Goal: Transaction & Acquisition: Purchase product/service

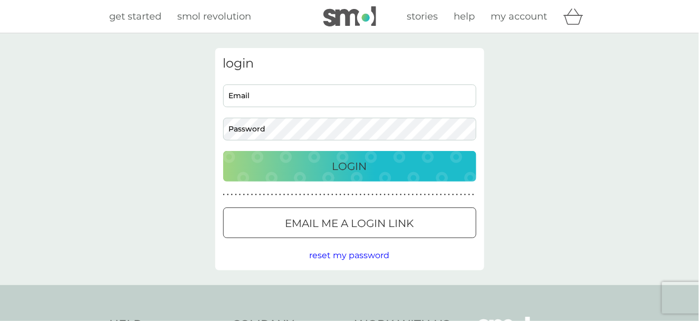
type input "swannmariana@gmail.com"
click at [317, 165] on div "Login" at bounding box center [350, 166] width 232 height 17
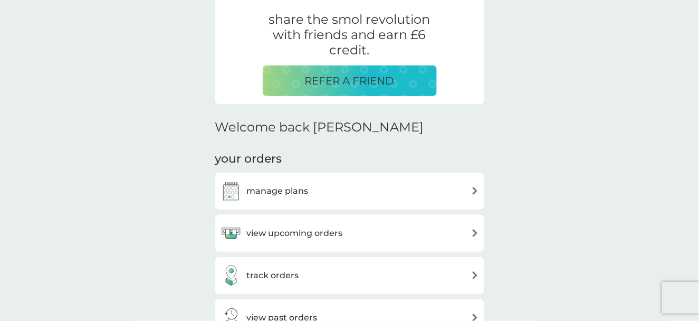
scroll to position [211, 0]
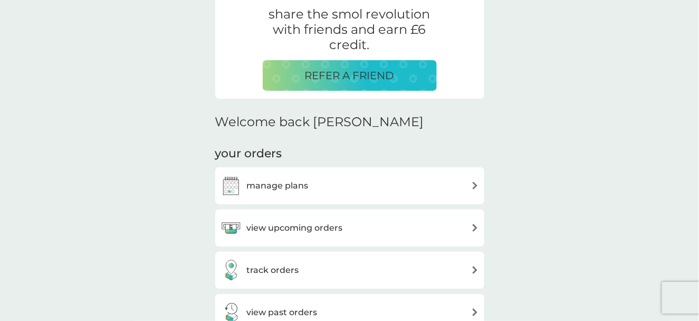
click at [375, 185] on div "manage plans" at bounding box center [349, 185] width 258 height 21
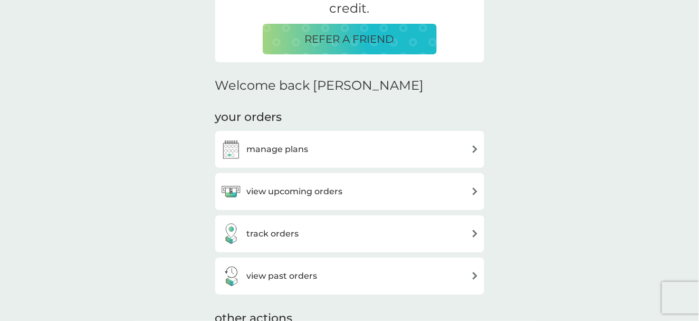
scroll to position [316, 0]
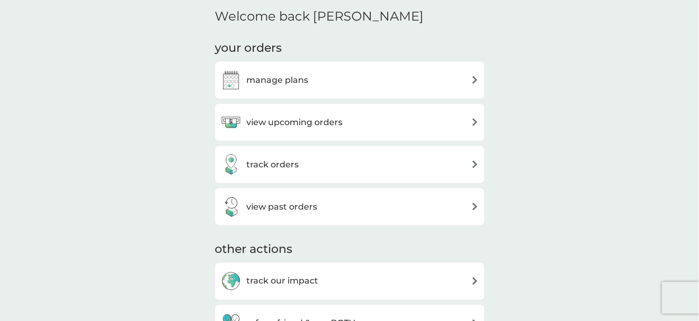
click at [354, 209] on div "view past orders" at bounding box center [349, 206] width 258 height 21
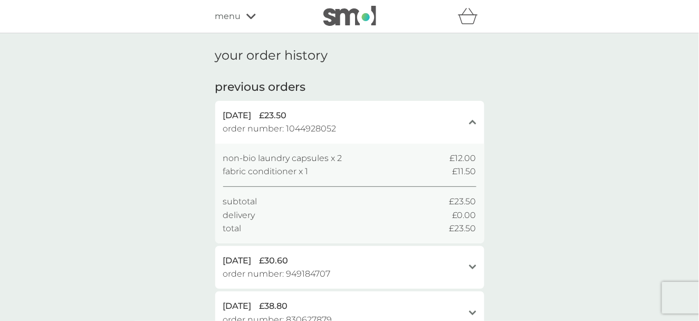
click at [247, 16] on icon at bounding box center [250, 16] width 9 height 5
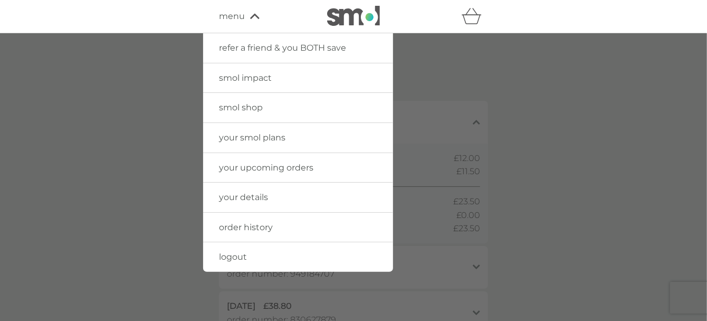
click at [254, 166] on span "your upcoming orders" at bounding box center [266, 167] width 94 height 10
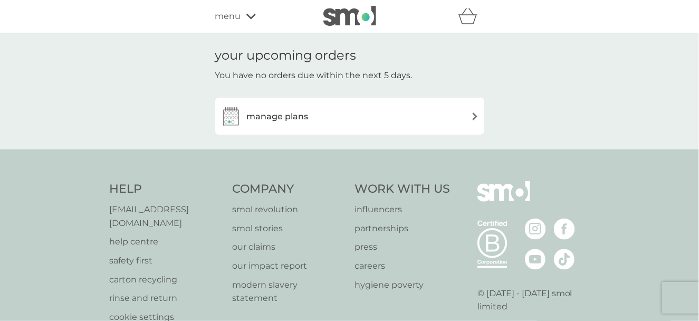
click at [281, 113] on h3 "manage plans" at bounding box center [278, 117] width 62 height 14
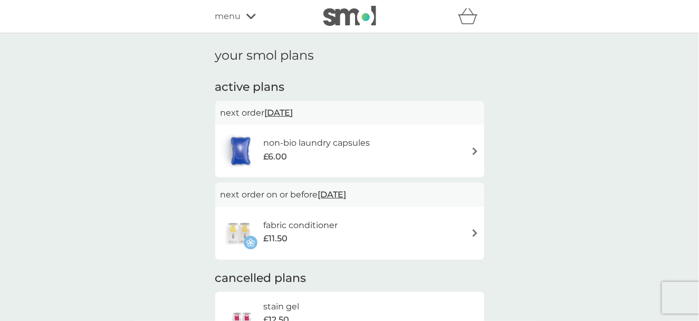
click at [243, 17] on div "menu" at bounding box center [260, 16] width 90 height 14
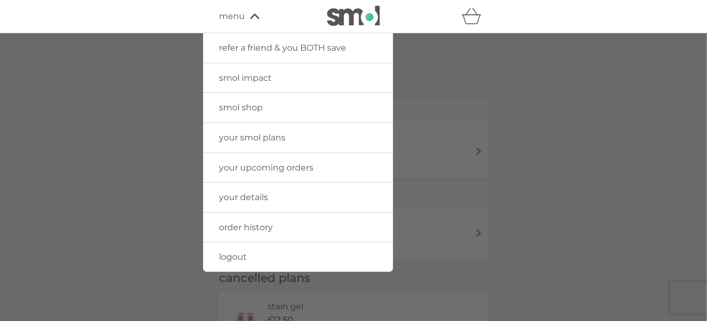
click at [246, 108] on span "smol shop" at bounding box center [241, 107] width 44 height 10
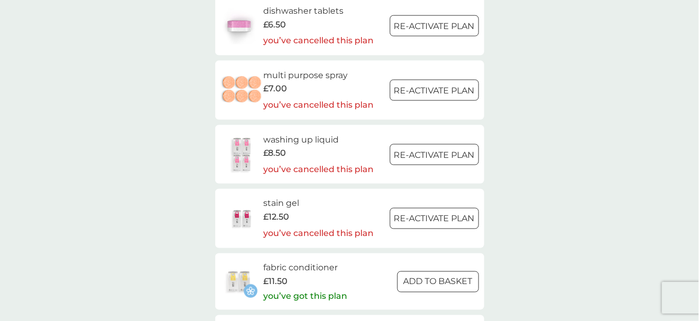
scroll to position [1582, 0]
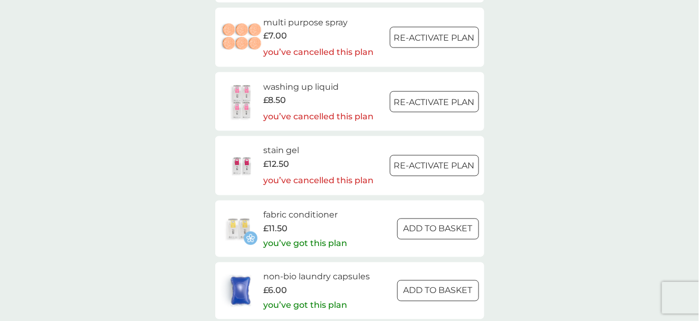
click at [437, 228] on div at bounding box center [437, 228] width 1 height 1
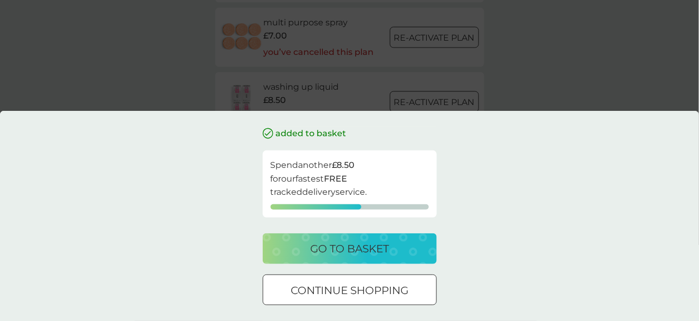
click at [353, 292] on div at bounding box center [350, 290] width 38 height 11
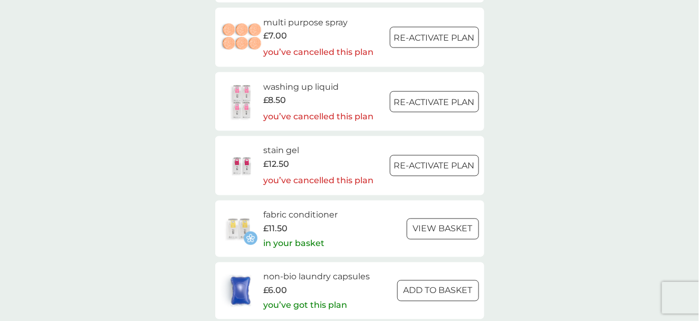
click at [433, 289] on div at bounding box center [438, 290] width 38 height 11
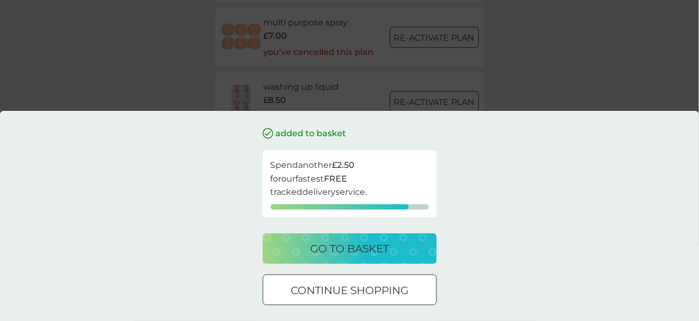
click at [349, 289] on div at bounding box center [349, 289] width 2 height 2
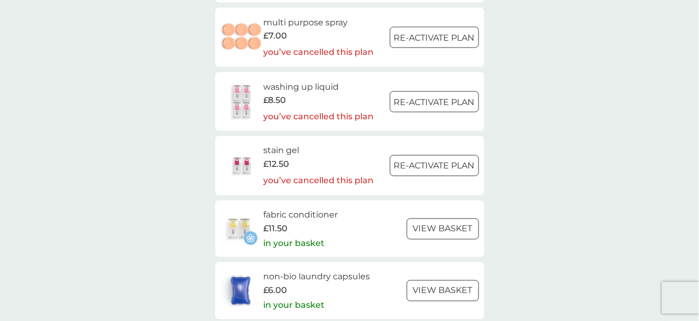
click at [452, 292] on div at bounding box center [443, 290] width 38 height 11
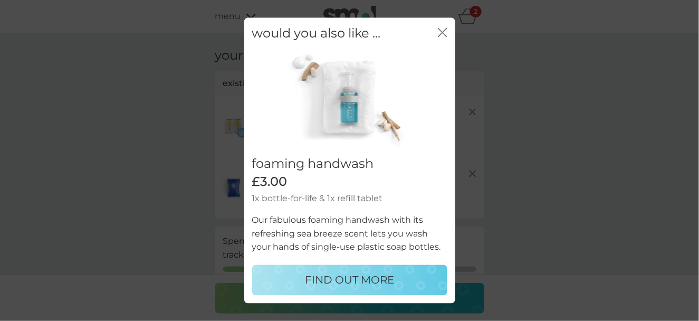
click at [442, 31] on icon "close" at bounding box center [440, 32] width 4 height 8
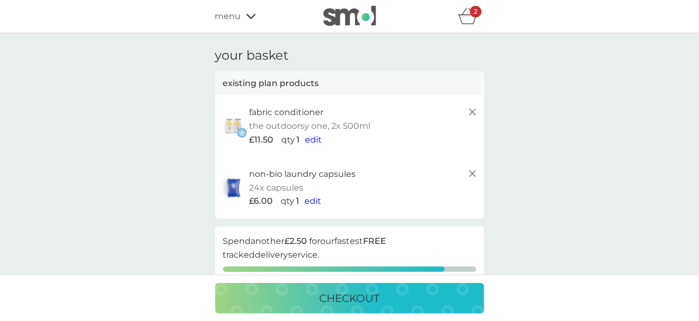
click at [313, 202] on span "edit" at bounding box center [313, 201] width 17 height 10
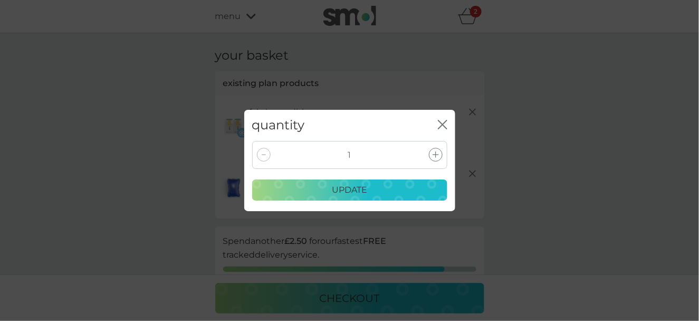
click at [436, 156] on icon at bounding box center [436, 154] width 6 height 6
click at [439, 122] on icon "close" at bounding box center [442, 124] width 9 height 9
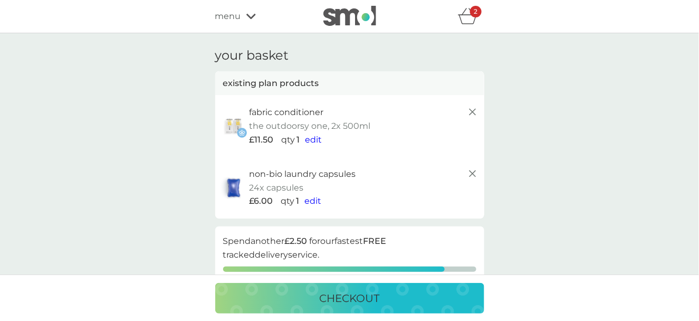
click at [311, 199] on span "edit" at bounding box center [313, 201] width 17 height 10
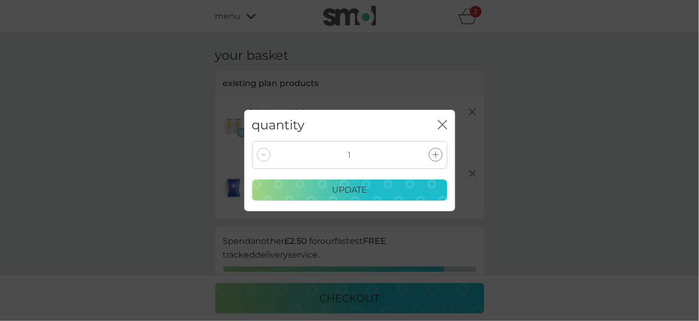
click at [434, 153] on icon at bounding box center [436, 154] width 6 height 6
click at [363, 190] on p "update" at bounding box center [349, 190] width 35 height 14
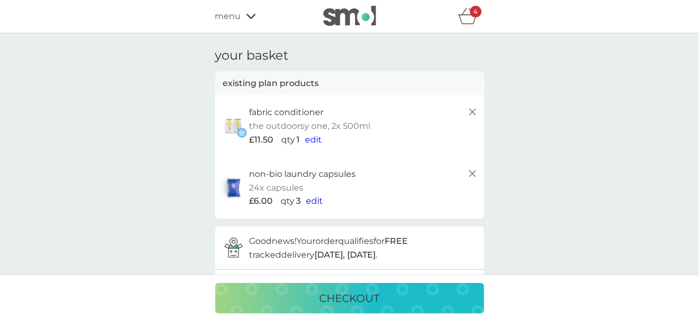
scroll to position [105, 0]
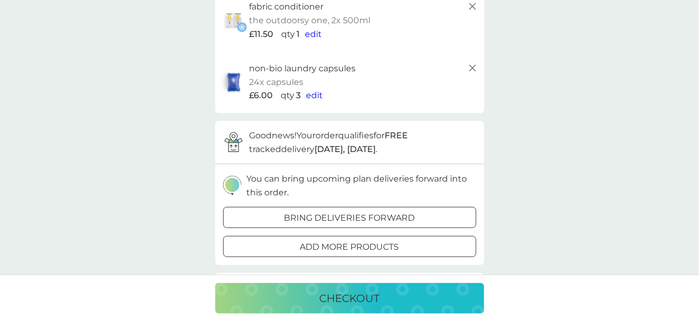
click at [340, 246] on div at bounding box center [350, 247] width 38 height 11
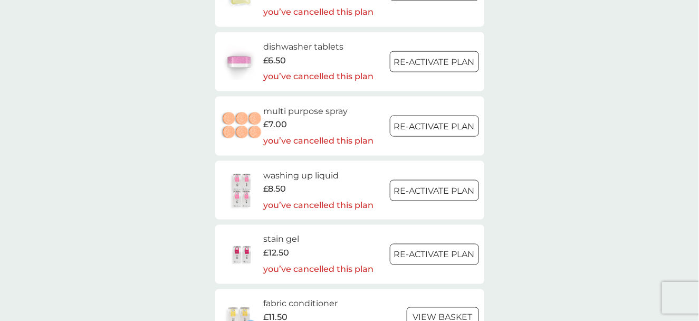
scroll to position [1477, 0]
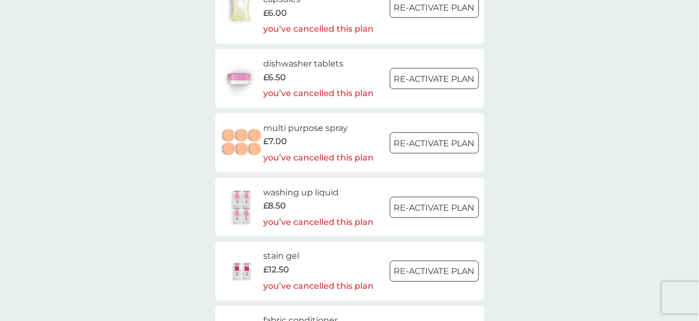
click at [281, 64] on h6 "dishwasher tablets" at bounding box center [318, 64] width 110 height 14
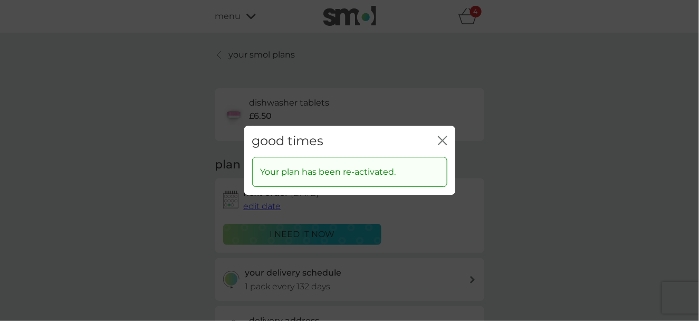
click at [440, 139] on icon "close" at bounding box center [440, 140] width 4 height 8
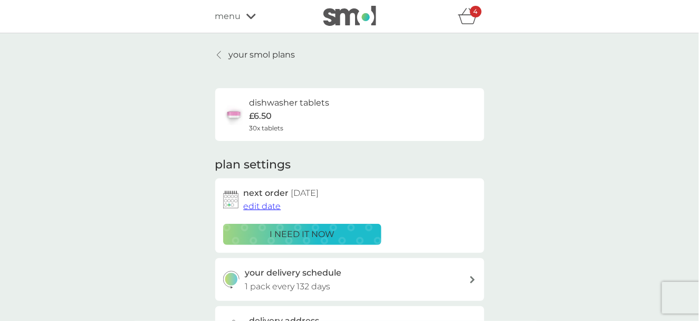
click at [237, 111] on img at bounding box center [233, 114] width 21 height 21
click at [466, 15] on icon "basket" at bounding box center [467, 19] width 18 height 9
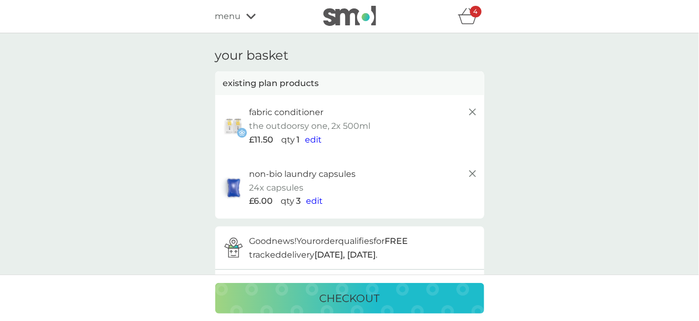
click at [311, 201] on span "edit" at bounding box center [314, 201] width 17 height 10
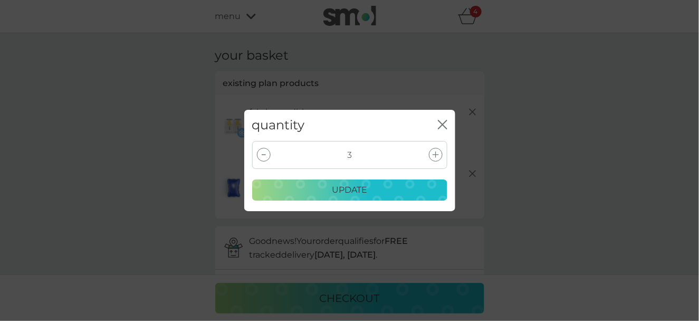
click at [443, 125] on icon "close" at bounding box center [445, 124] width 4 height 8
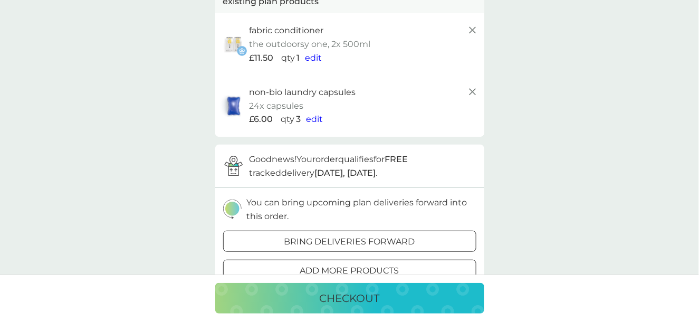
scroll to position [158, 0]
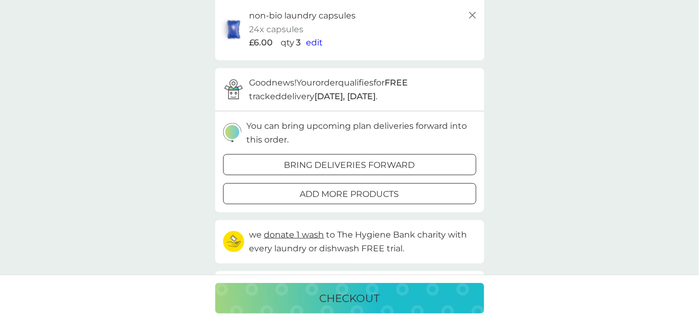
click at [344, 194] on div at bounding box center [350, 194] width 38 height 11
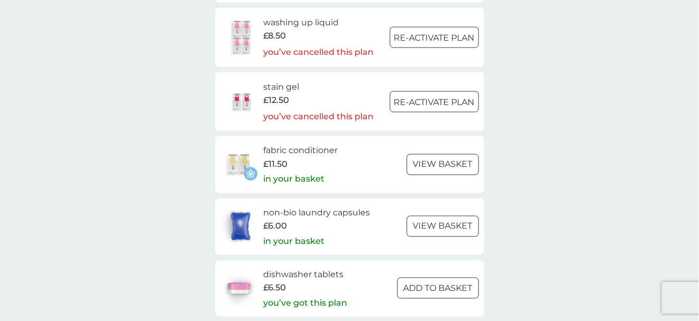
scroll to position [1688, 0]
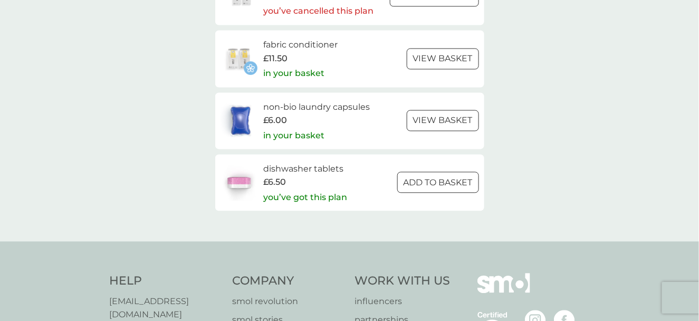
click at [430, 183] on div at bounding box center [438, 182] width 38 height 11
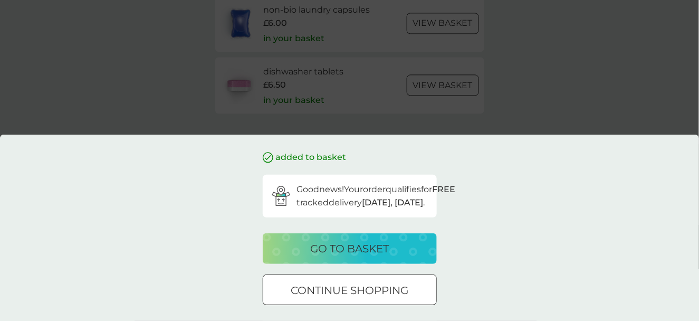
scroll to position [1793, 0]
click at [353, 248] on p "go to basket" at bounding box center [349, 248] width 79 height 17
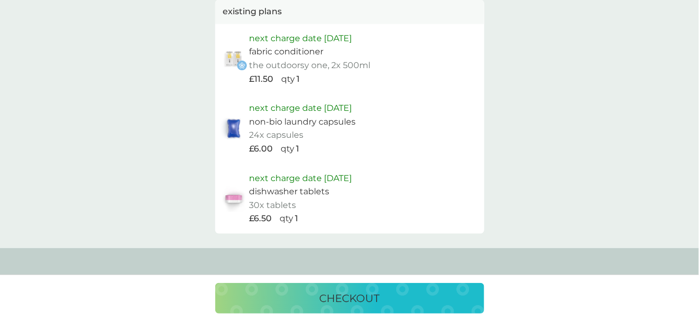
scroll to position [580, 0]
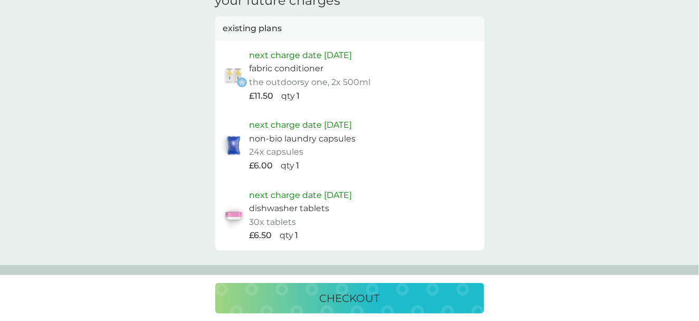
click at [367, 299] on p "checkout" at bounding box center [350, 298] width 60 height 17
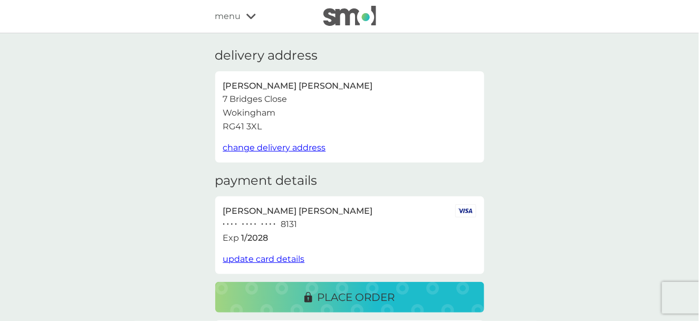
click at [364, 298] on p "place order" at bounding box center [357, 297] width 78 height 17
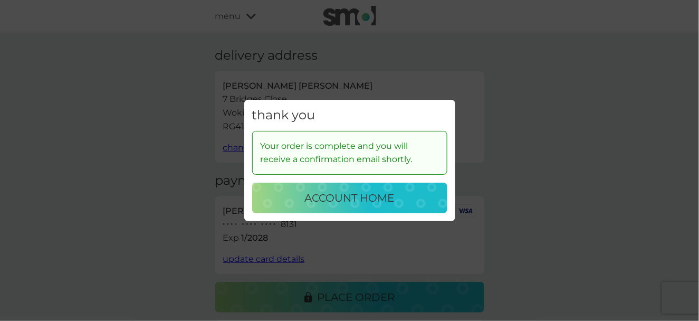
click at [352, 197] on p "account home" at bounding box center [350, 197] width 90 height 17
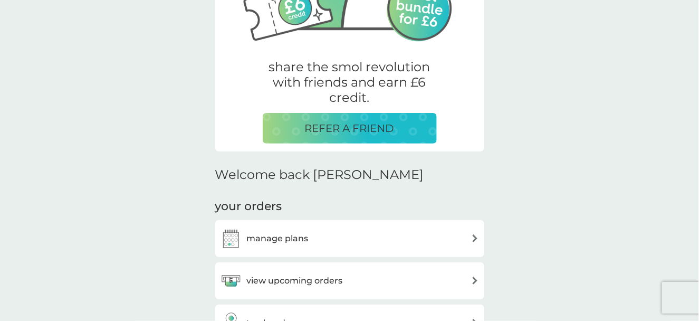
scroll to position [264, 0]
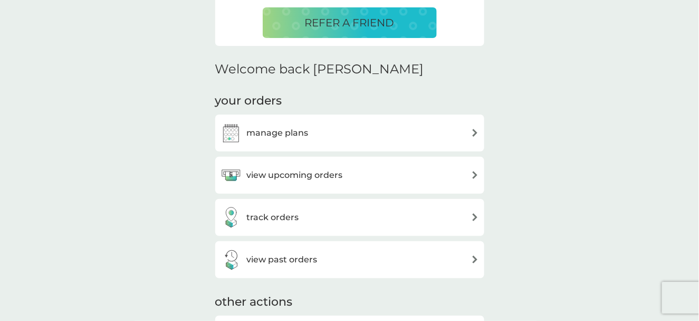
click at [302, 173] on h3 "view upcoming orders" at bounding box center [295, 175] width 96 height 14
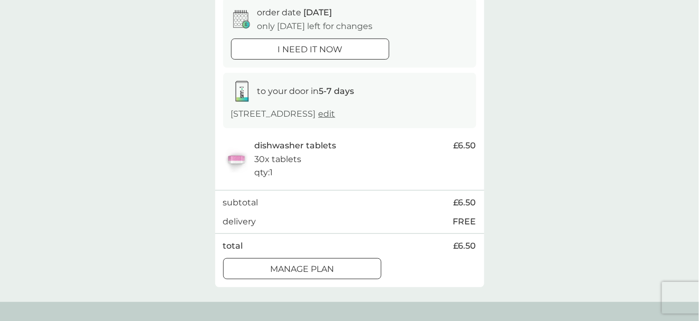
scroll to position [158, 0]
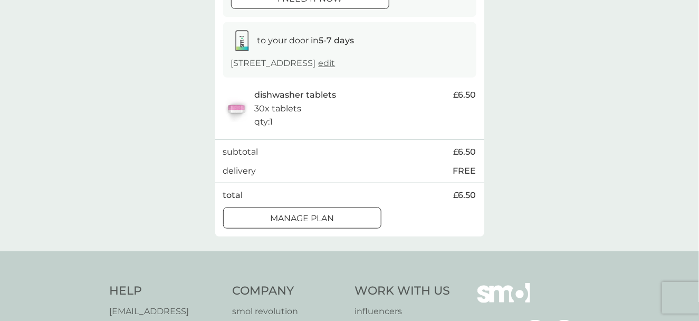
click at [315, 217] on div at bounding box center [315, 217] width 0 height 0
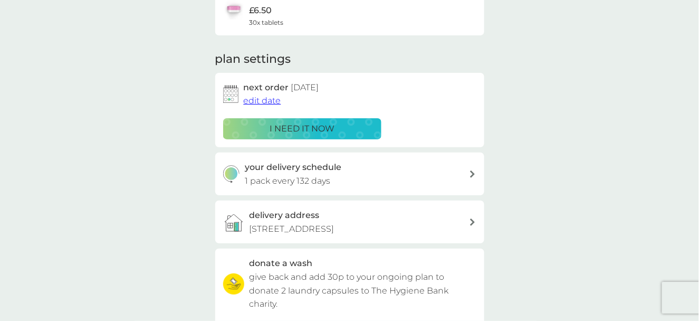
scroll to position [105, 0]
click at [468, 173] on div at bounding box center [472, 173] width 8 height 7
select select "119"
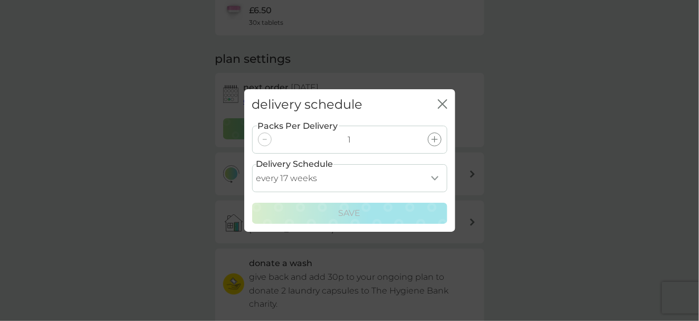
click at [433, 179] on select "every 1 week every 2 weeks every 3 weeks every 4 weeks every 5 weeks every 6 we…" at bounding box center [349, 178] width 195 height 28
click at [320, 179] on select "every 1 week every 2 weeks every 3 weeks every 4 weeks every 5 weeks every 6 we…" at bounding box center [349, 178] width 195 height 28
click at [442, 103] on icon "close" at bounding box center [440, 104] width 4 height 8
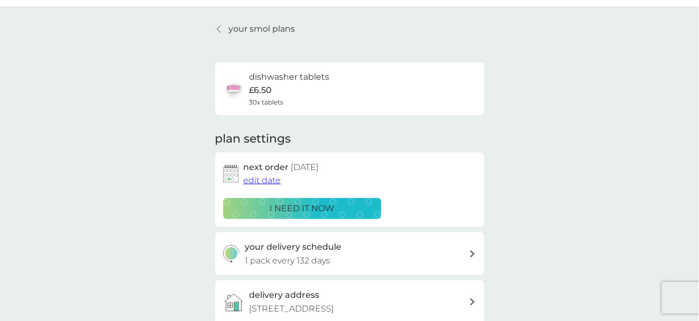
scroll to position [0, 0]
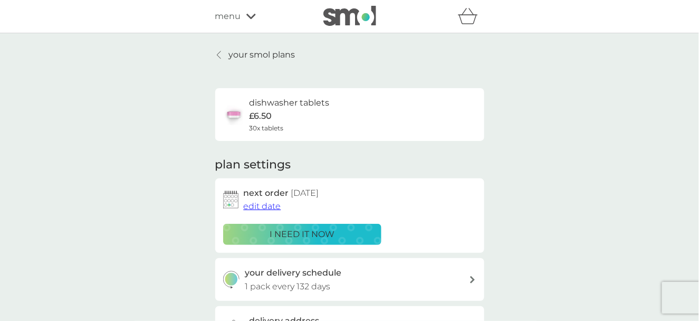
click at [230, 14] on span "menu" at bounding box center [228, 16] width 26 height 14
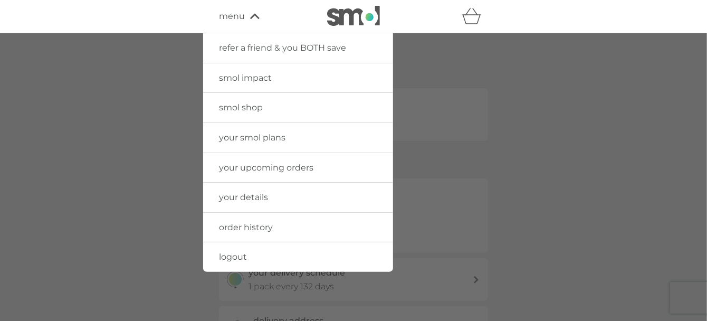
click at [289, 165] on span "your upcoming orders" at bounding box center [266, 167] width 94 height 10
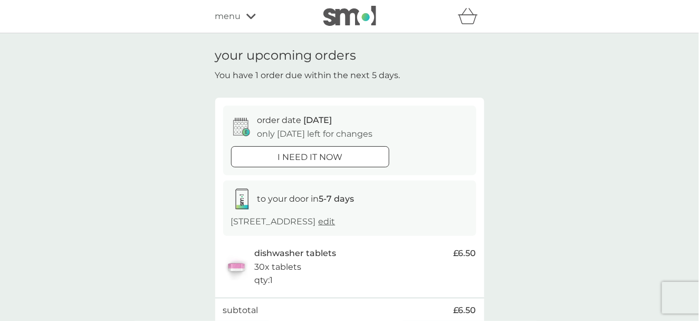
click at [247, 17] on icon at bounding box center [250, 16] width 9 height 6
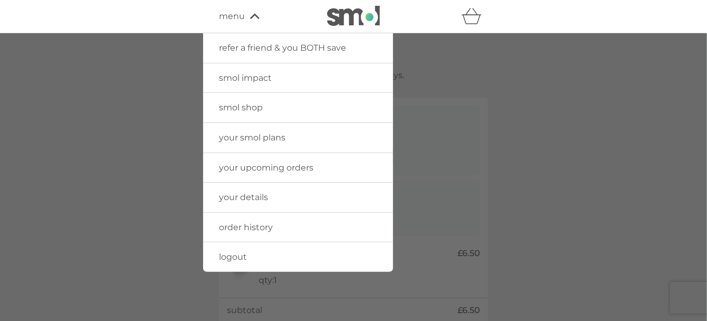
click at [256, 227] on span "order history" at bounding box center [246, 227] width 54 height 10
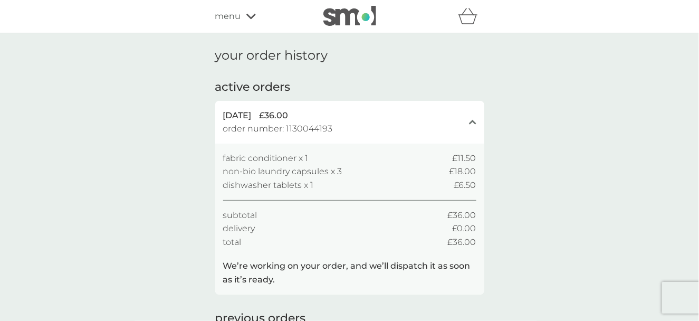
click at [231, 16] on span "menu" at bounding box center [228, 16] width 26 height 14
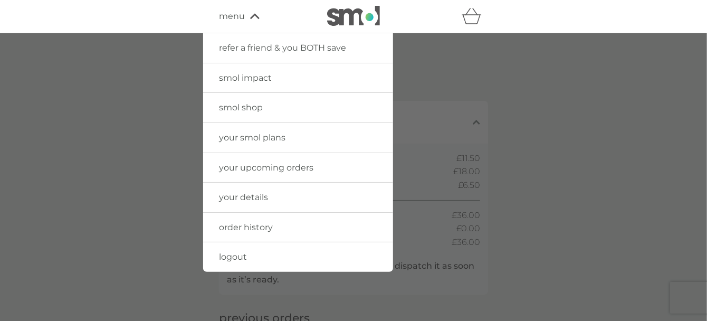
click at [242, 254] on span "logout" at bounding box center [233, 257] width 28 height 10
